Goal: Task Accomplishment & Management: Manage account settings

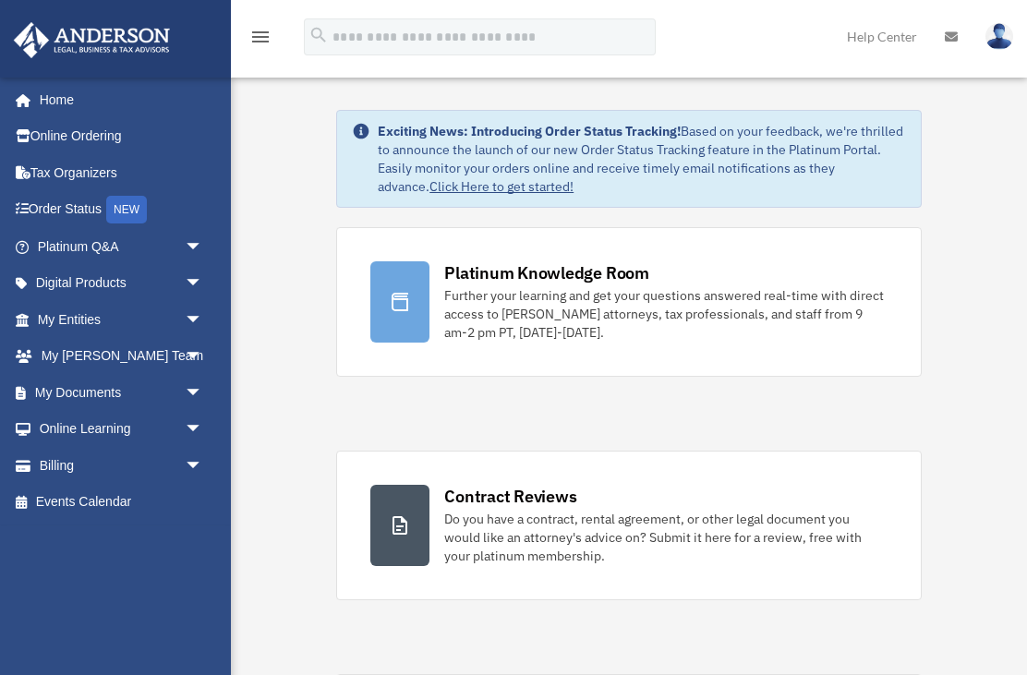
click at [187, 392] on span "arrow_drop_down" at bounding box center [203, 393] width 37 height 38
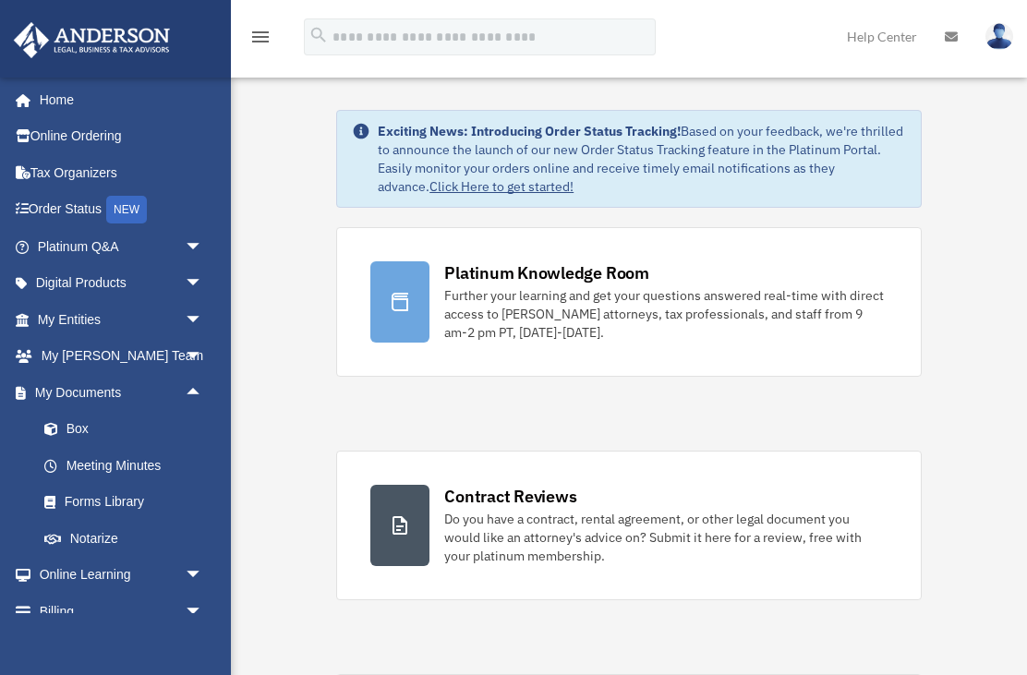
click at [90, 432] on link "Box" at bounding box center [128, 429] width 205 height 37
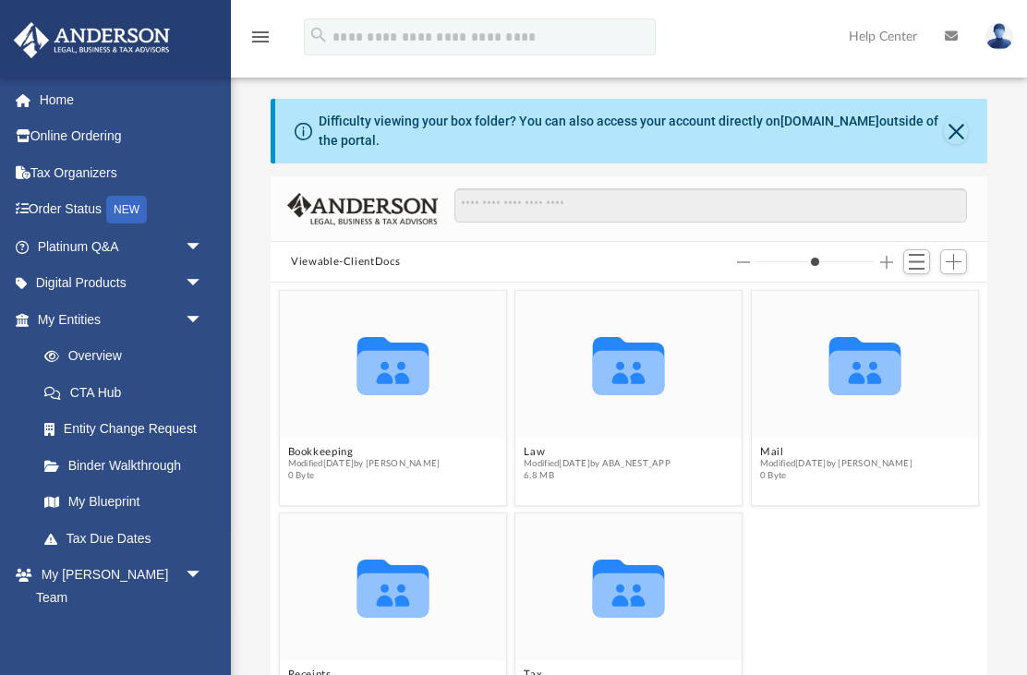
scroll to position [420, 716]
click at [664, 393] on icon "Collaborated Folder" at bounding box center [629, 364] width 136 height 89
click at [626, 374] on icon "grid" at bounding box center [629, 373] width 72 height 44
click at [593, 467] on span "Modified [DATE] by ABA_NEST_APP" at bounding box center [597, 464] width 147 height 12
click at [646, 372] on icon "grid" at bounding box center [629, 373] width 72 height 44
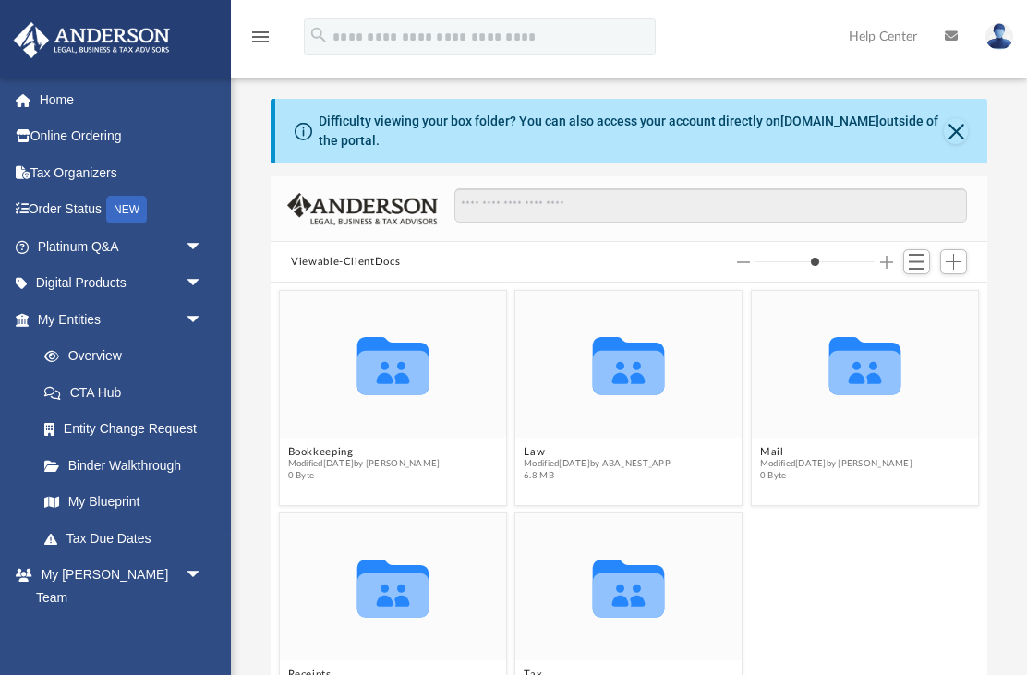
click at [953, 136] on button "Close" at bounding box center [956, 131] width 24 height 26
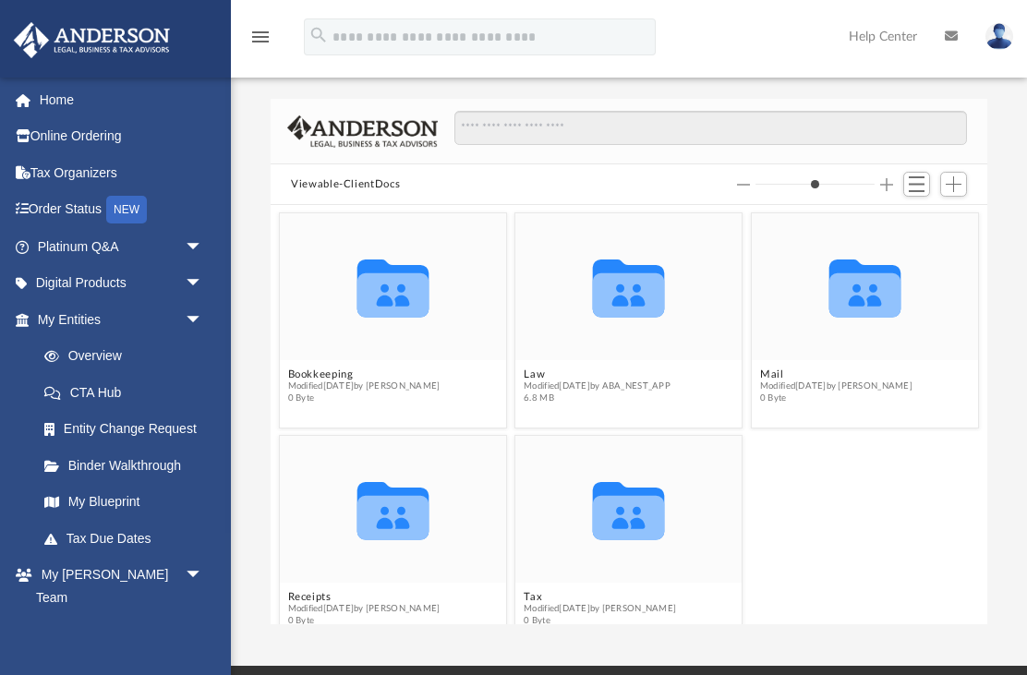
click at [627, 301] on icon "grid" at bounding box center [629, 288] width 72 height 58
click at [643, 307] on icon "grid" at bounding box center [629, 295] width 72 height 44
click at [615, 403] on span "6.8 MB" at bounding box center [597, 398] width 147 height 12
click at [641, 304] on icon "grid" at bounding box center [629, 288] width 72 height 58
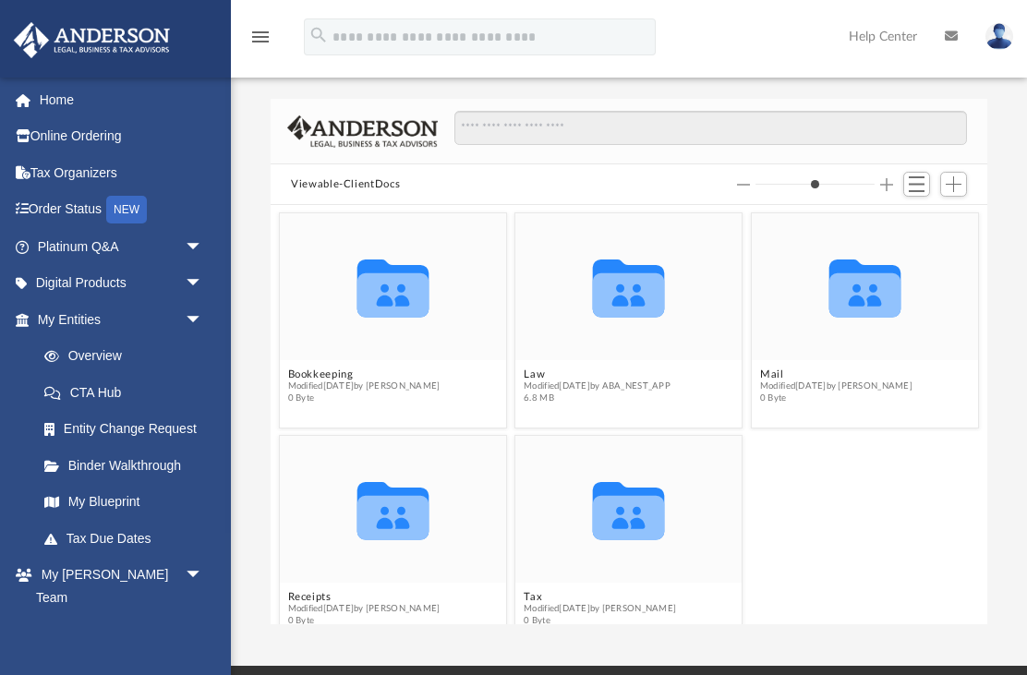
click at [622, 303] on icon "grid" at bounding box center [629, 288] width 72 height 58
click at [633, 315] on icon "grid" at bounding box center [629, 295] width 72 height 44
click at [625, 319] on icon "Collaborated Folder" at bounding box center [629, 287] width 136 height 89
click at [625, 318] on icon "Collaborated Folder" at bounding box center [629, 287] width 136 height 89
click at [651, 314] on icon "grid" at bounding box center [629, 295] width 72 height 44
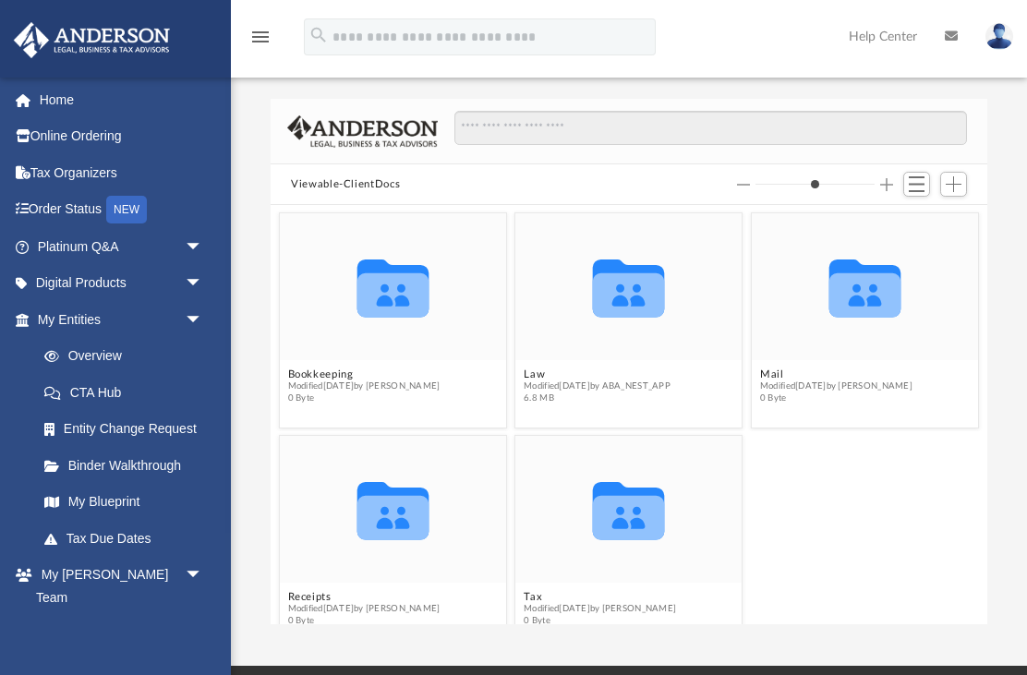
click at [637, 355] on div "Collaborated Folder" at bounding box center [629, 286] width 226 height 147
click at [626, 391] on span "Modified [DATE] by ABA_NEST_APP" at bounding box center [597, 386] width 147 height 12
click at [644, 287] on icon "grid" at bounding box center [629, 295] width 72 height 44
click at [1007, 46] on img at bounding box center [999, 36] width 28 height 27
click at [739, 168] on link "Logout" at bounding box center [699, 161] width 185 height 38
